Goal: Task Accomplishment & Management: Use online tool/utility

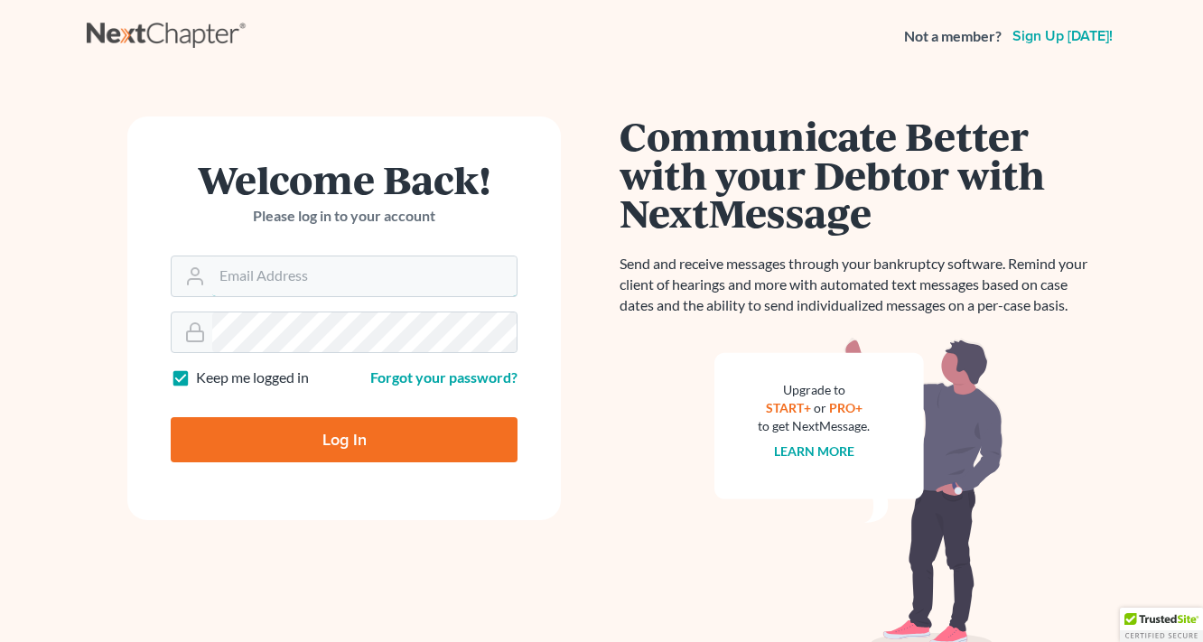
type input "[EMAIL_ADDRESS][DOMAIN_NAME]"
click at [347, 444] on input "Log In" at bounding box center [344, 439] width 347 height 45
type input "Thinking..."
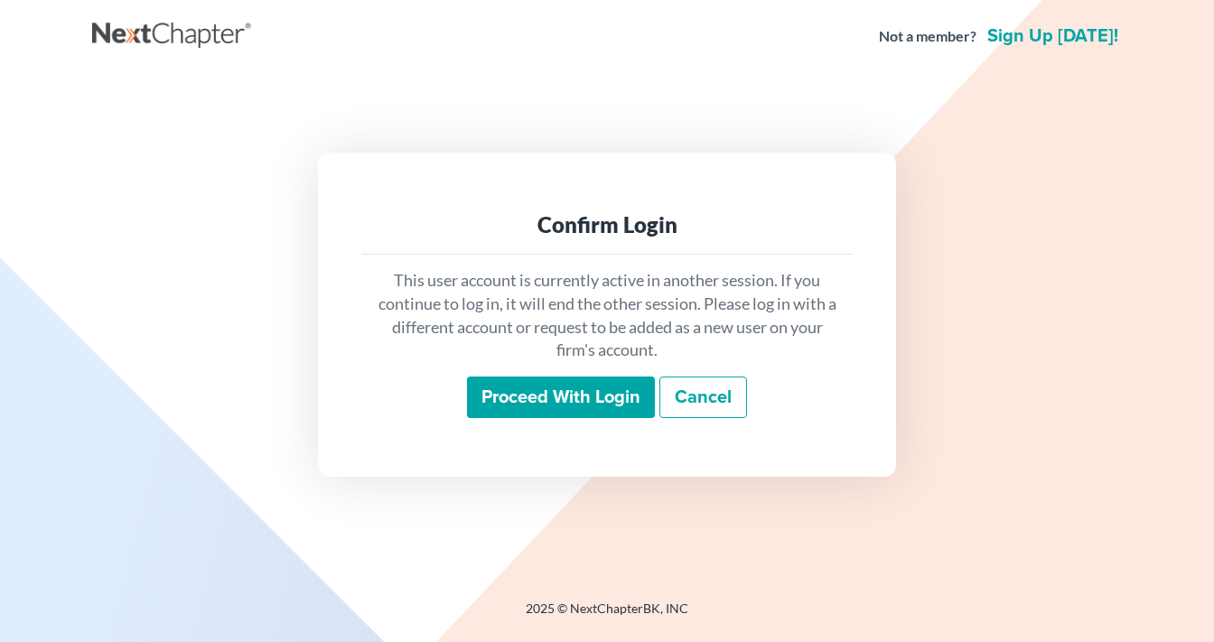
click at [557, 377] on input "Proceed with login" at bounding box center [561, 398] width 188 height 42
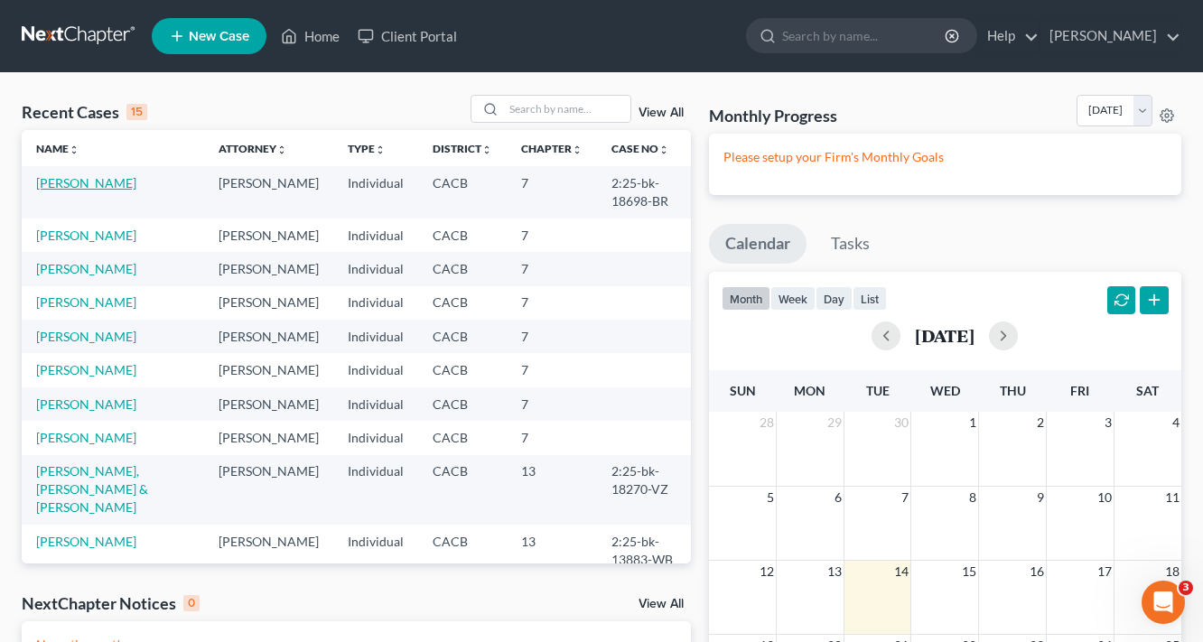
click at [81, 187] on link "[PERSON_NAME]" at bounding box center [86, 182] width 100 height 15
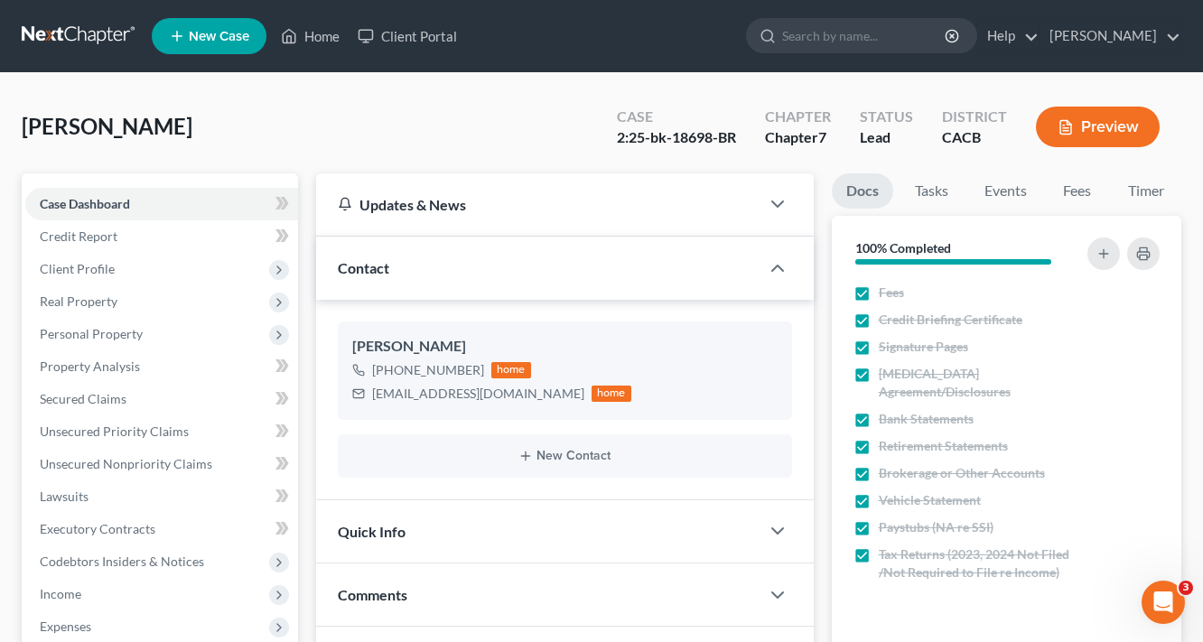
click at [1093, 126] on button "Preview" at bounding box center [1098, 127] width 124 height 41
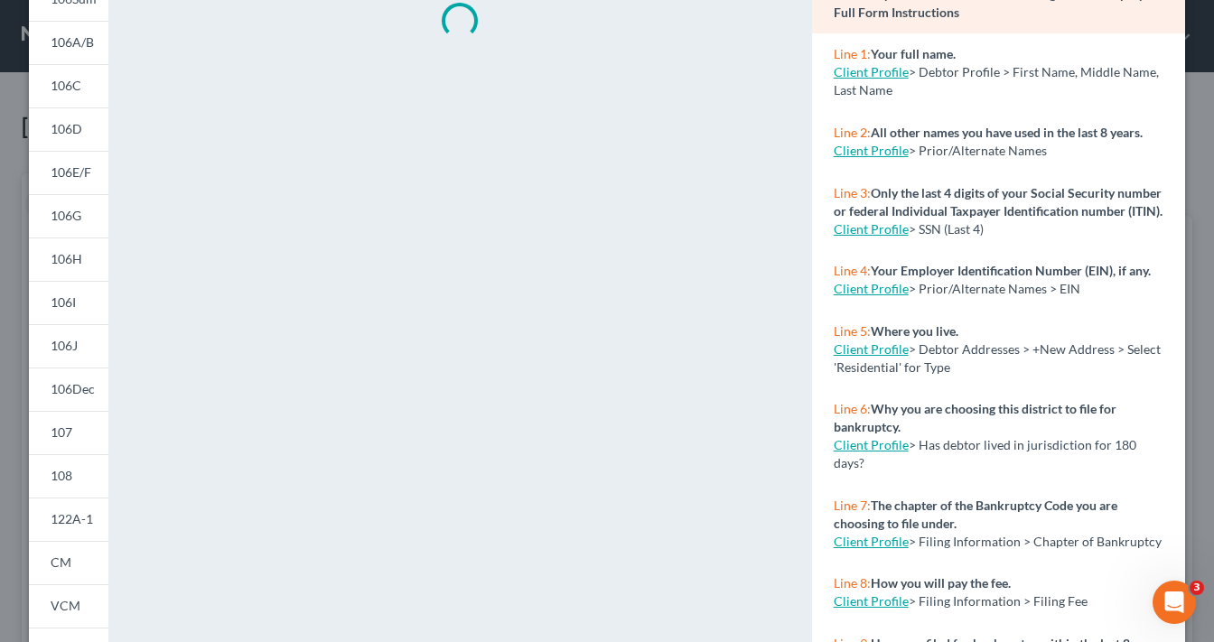
scroll to position [358, 0]
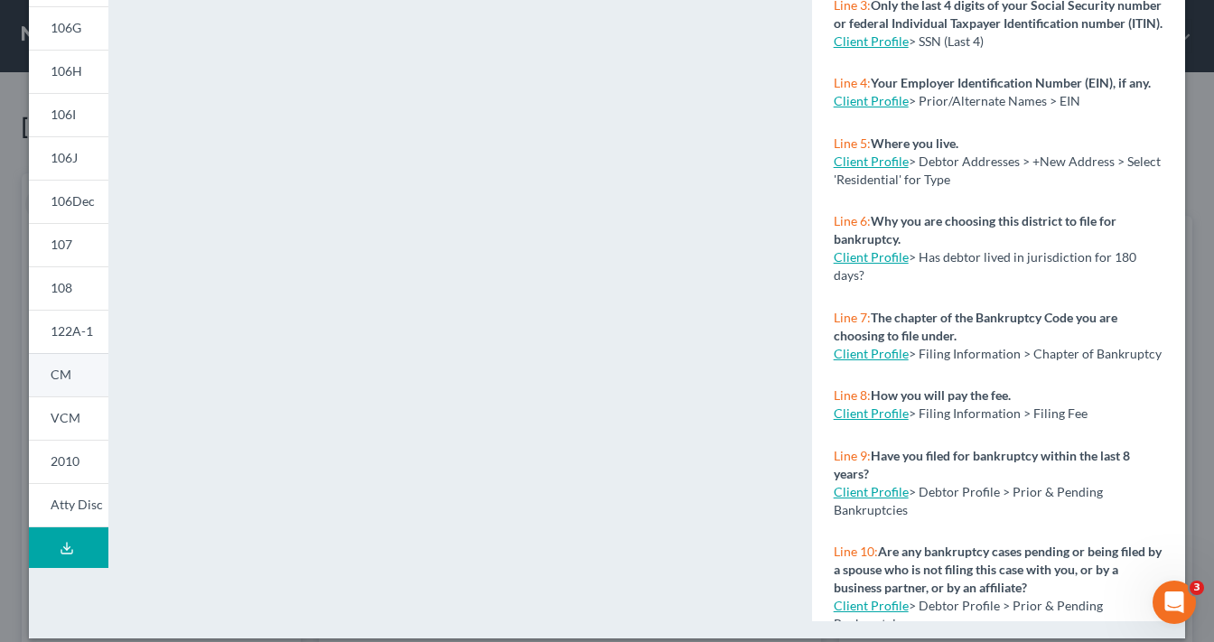
click at [58, 373] on span "CM" at bounding box center [61, 374] width 21 height 15
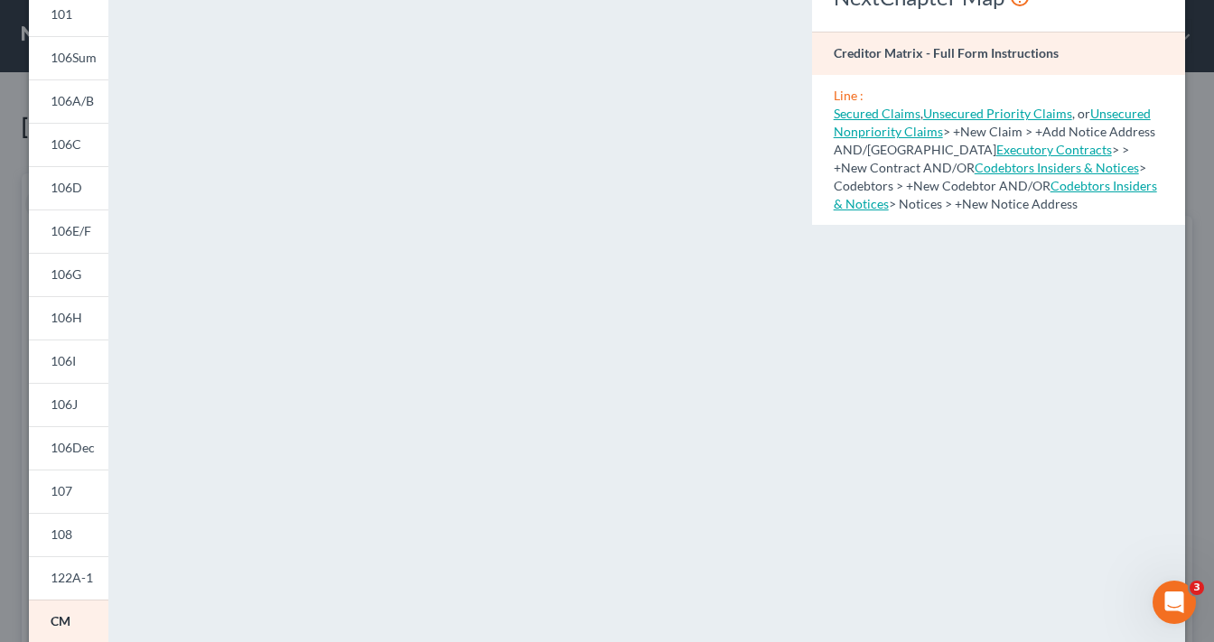
scroll to position [70, 0]
